Goal: Information Seeking & Learning: Learn about a topic

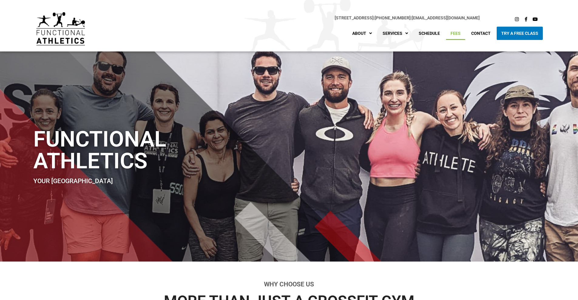
click at [456, 33] on link "Fees" at bounding box center [455, 33] width 19 height 13
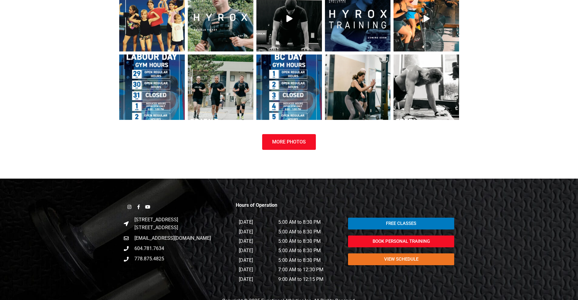
scroll to position [1427, 0]
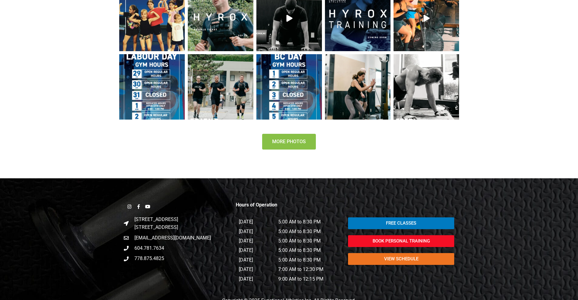
click at [279, 139] on span "More Photos" at bounding box center [289, 141] width 34 height 5
click at [478, 269] on div at bounding box center [289, 247] width 578 height 137
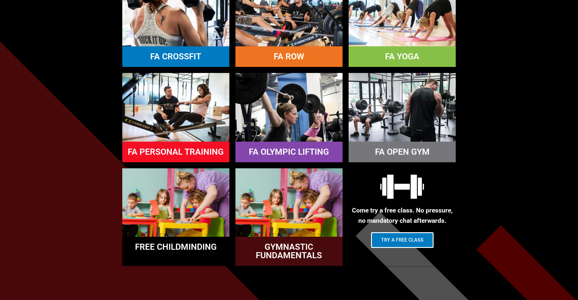
scroll to position [609, 0]
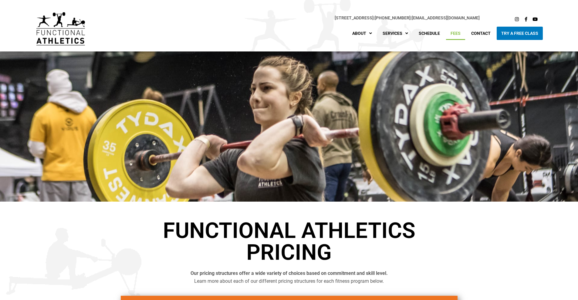
click at [15, 271] on section "Functional Athletics Pricing Our pricing structures offer a wide variety of cho…" at bounding box center [289, 247] width 578 height 90
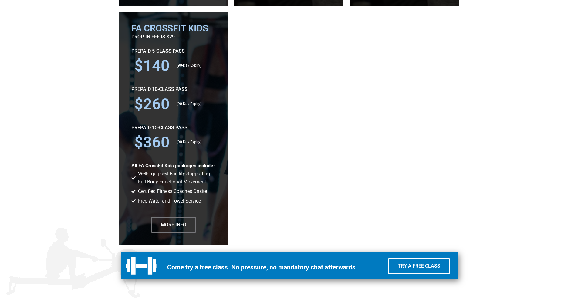
scroll to position [1364, 0]
